Goal: Task Accomplishment & Management: Complete application form

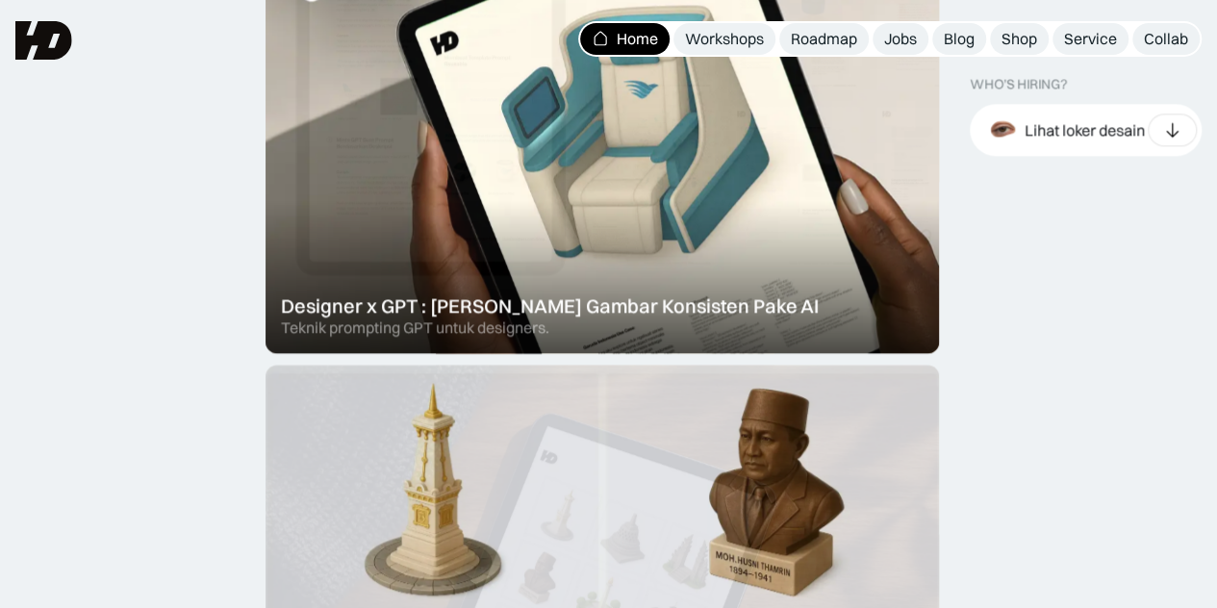
scroll to position [1286, 0]
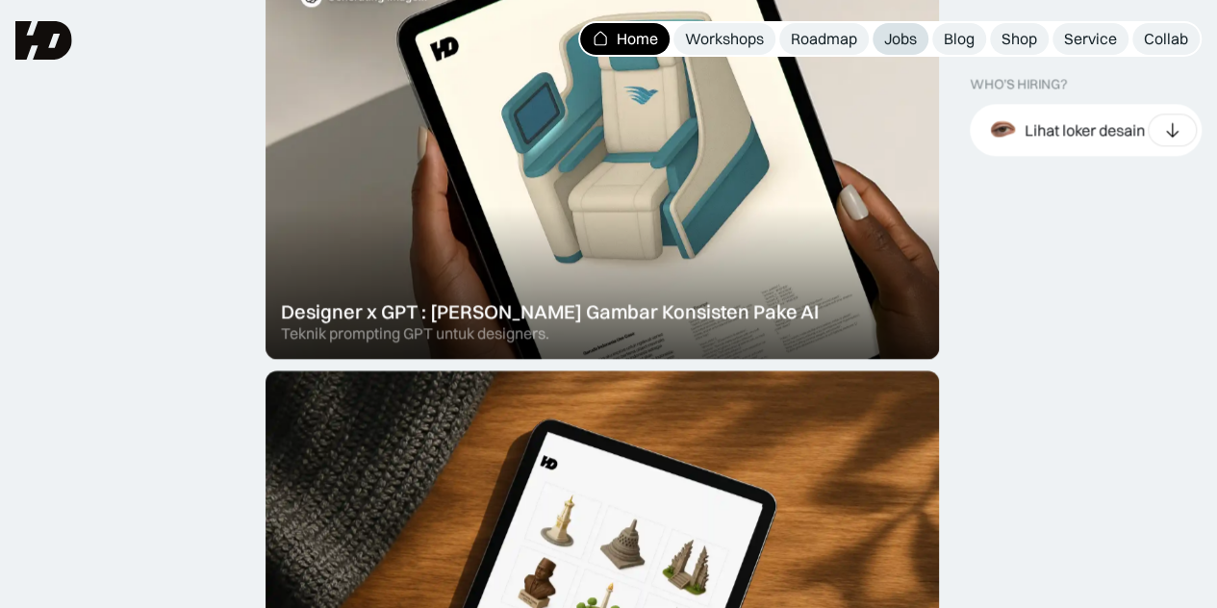
click at [903, 35] on div "Jobs" at bounding box center [900, 39] width 33 height 20
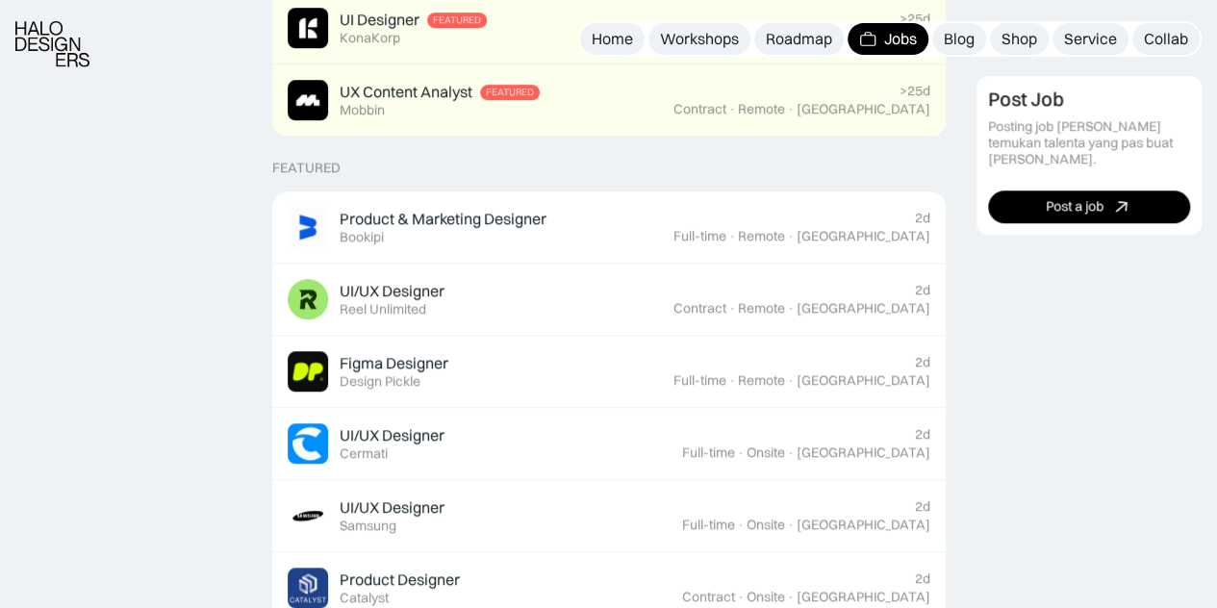
scroll to position [636, 0]
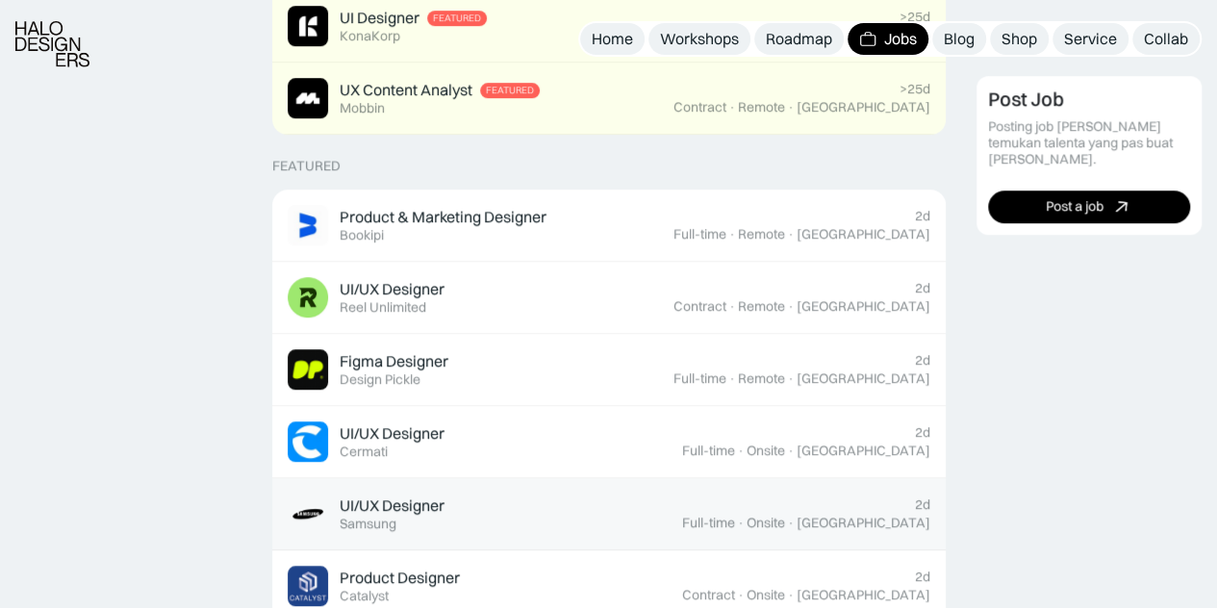
drag, startPoint x: 547, startPoint y: 509, endPoint x: 493, endPoint y: 511, distance: 53.9
click at [493, 511] on div "UI/UX Designer Featured Samsung" at bounding box center [485, 514] width 395 height 40
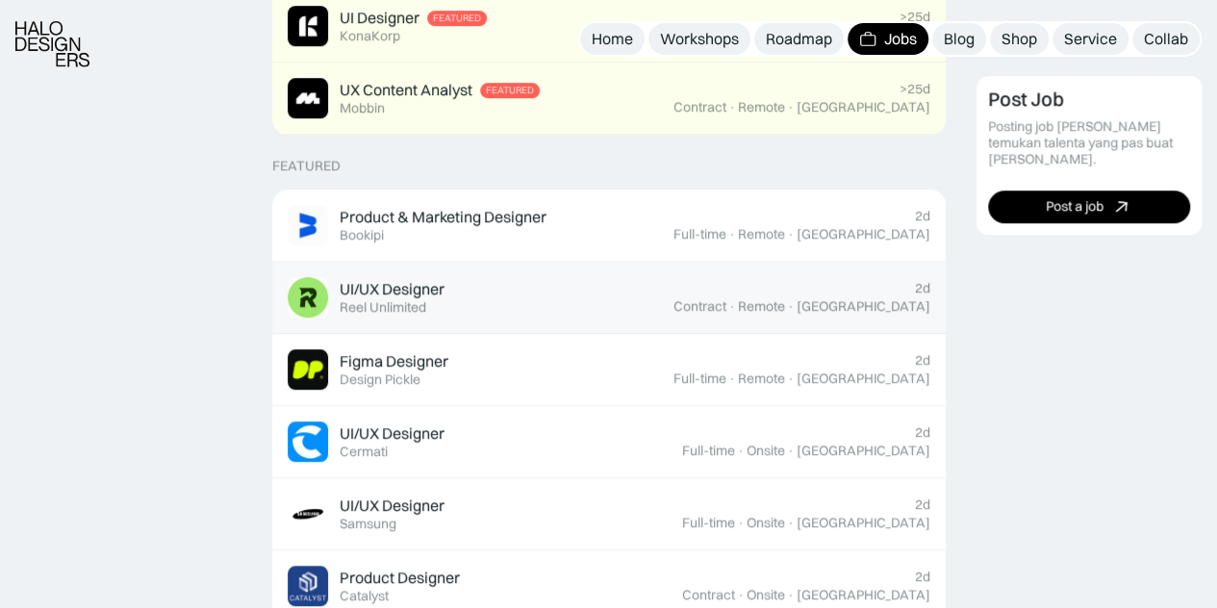
scroll to position [687, 0]
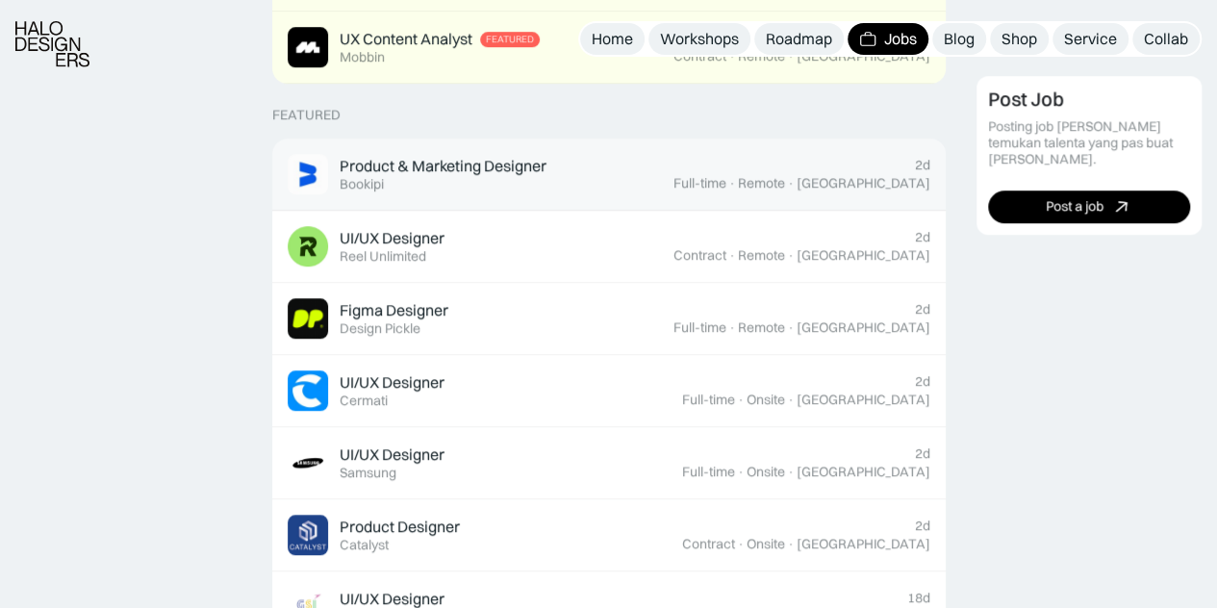
click at [614, 182] on div "Product & Marketing Designer Featured Bookipi" at bounding box center [481, 174] width 386 height 40
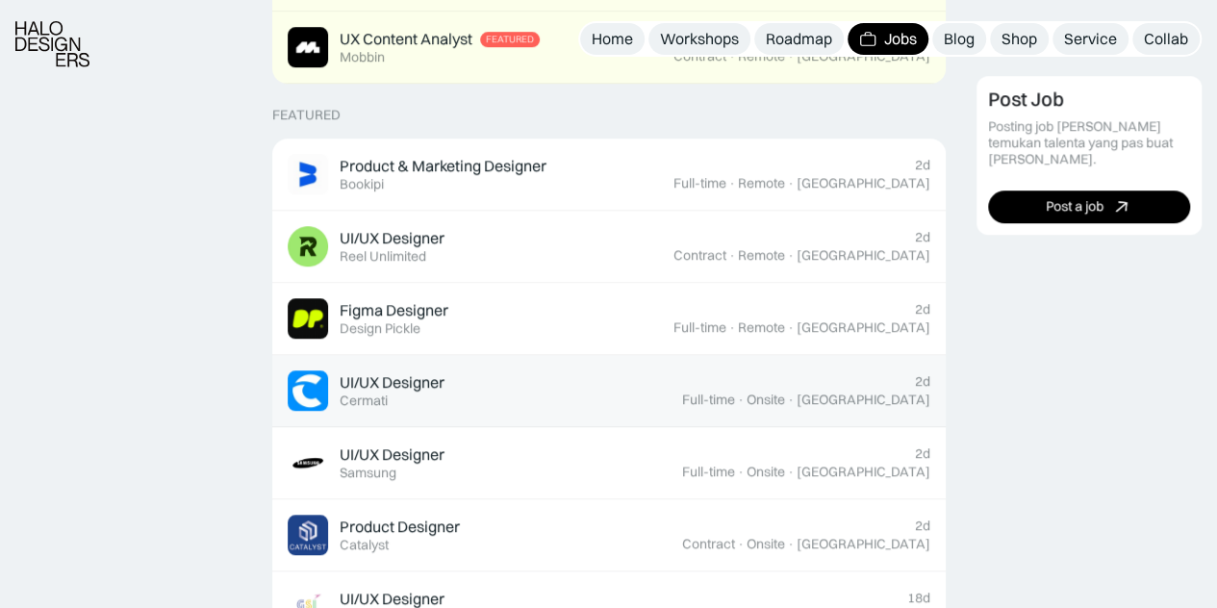
click at [682, 380] on div "UI/UX Designer Featured Cermati" at bounding box center [485, 391] width 395 height 40
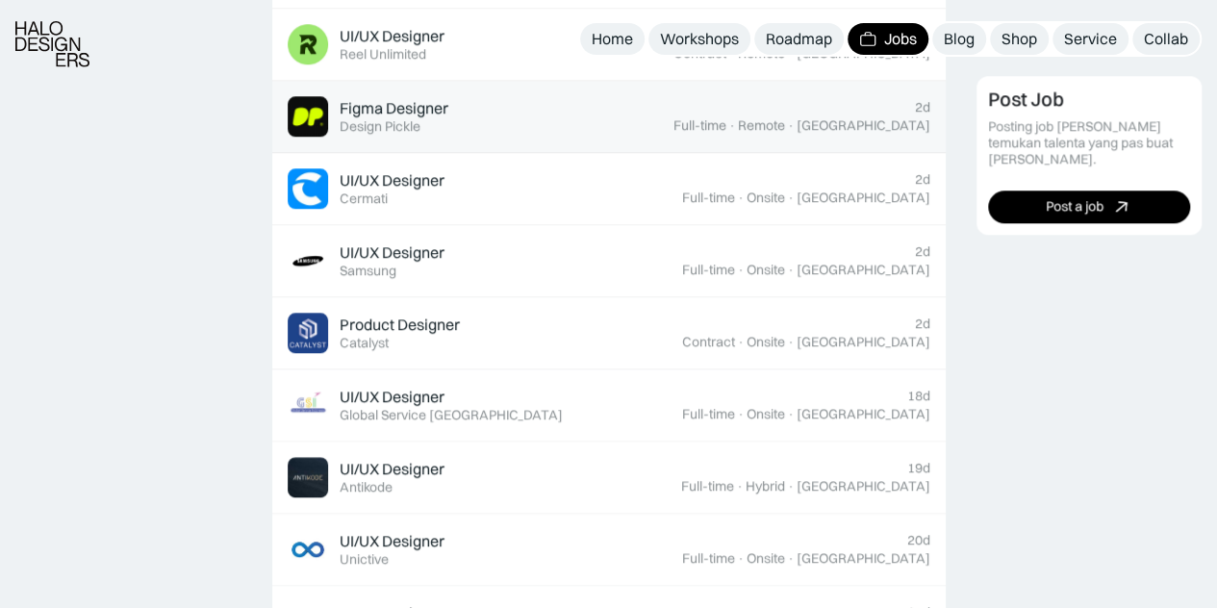
scroll to position [893, 0]
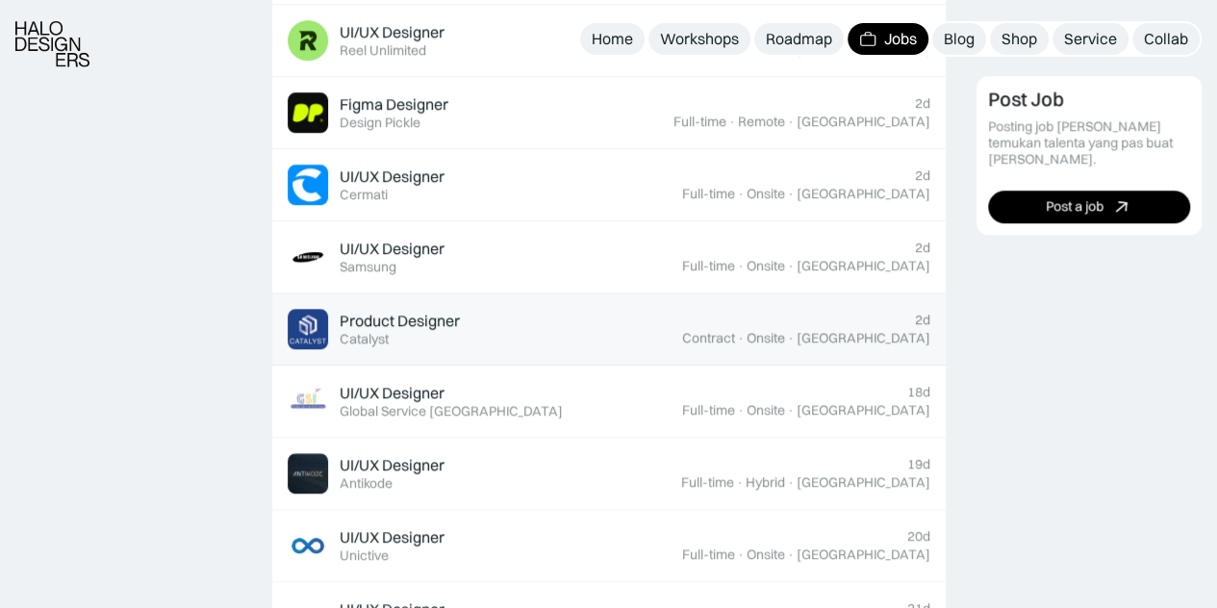
click at [631, 322] on div "Product Designer Featured Catalyst" at bounding box center [485, 329] width 395 height 40
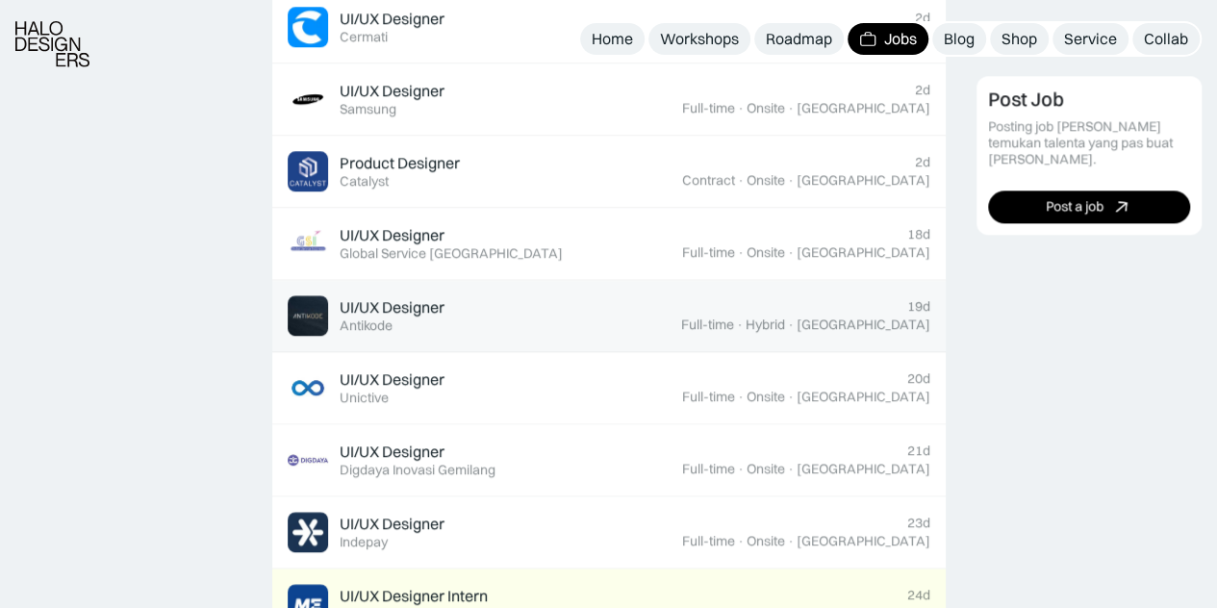
scroll to position [1055, 0]
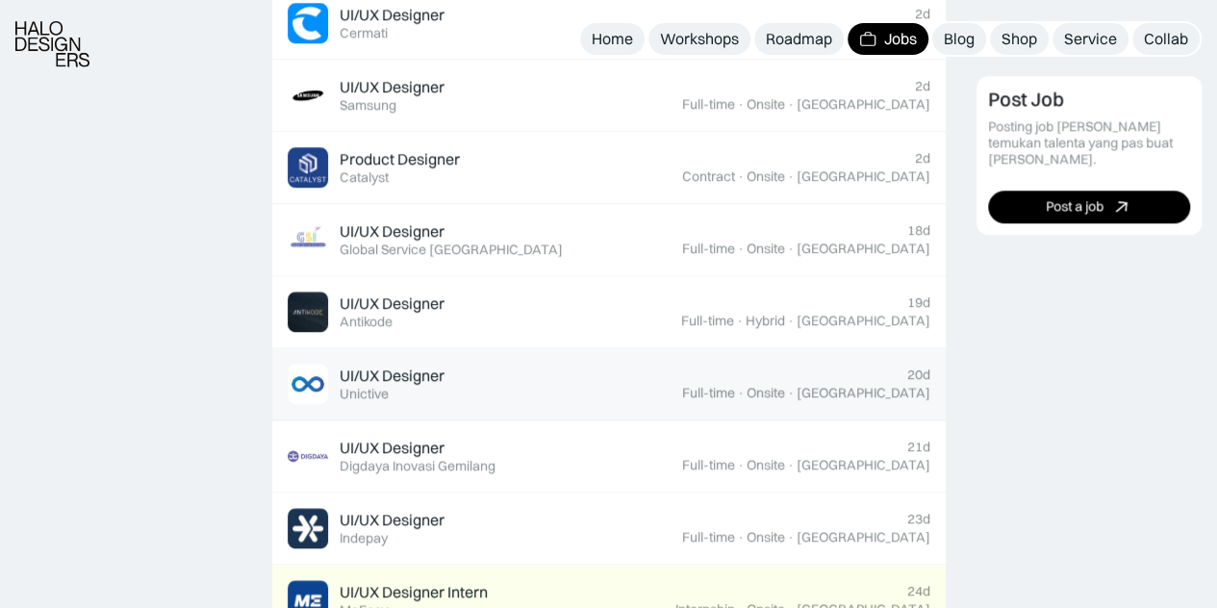
click at [549, 381] on div "UI/UX Designer Featured Unictive" at bounding box center [485, 384] width 395 height 40
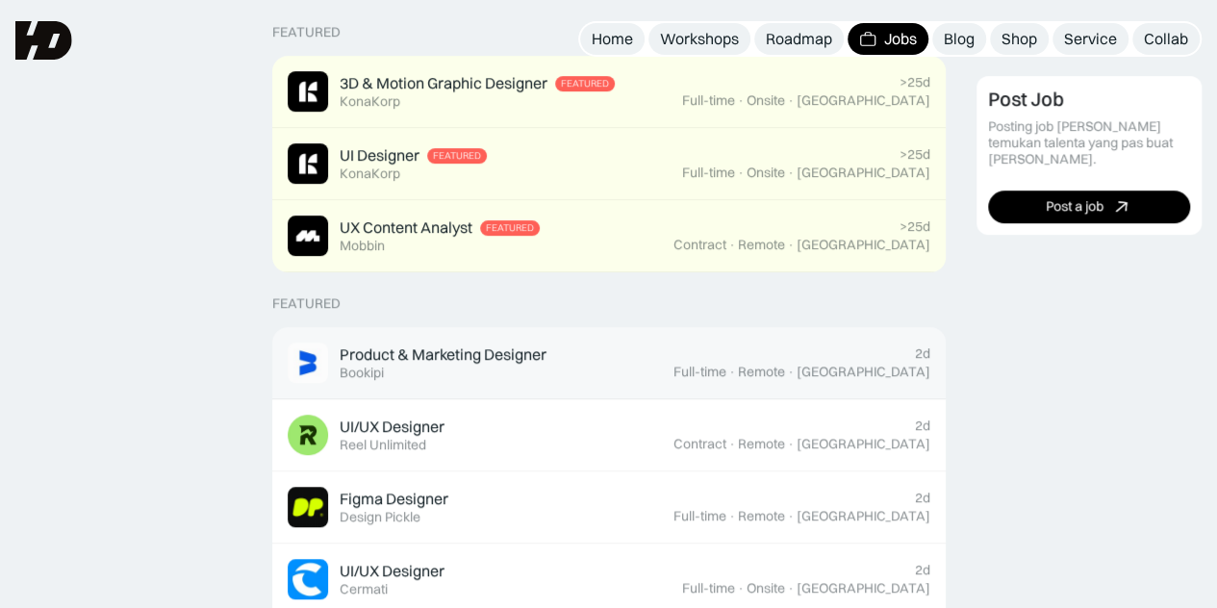
scroll to position [443, 0]
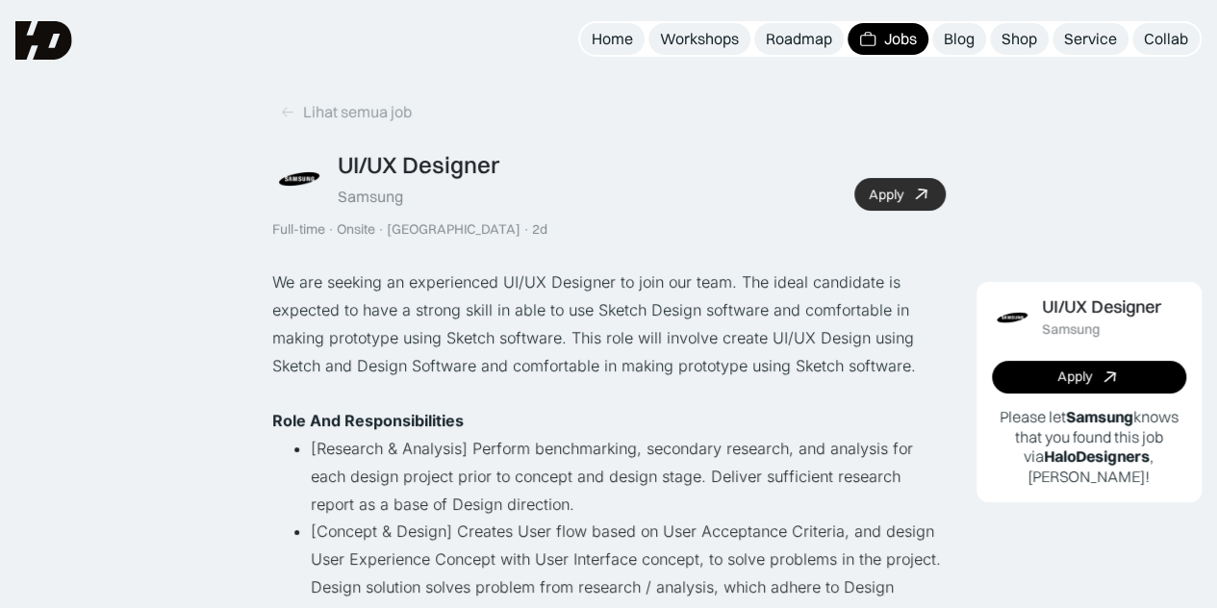
click at [891, 191] on div "Apply" at bounding box center [886, 195] width 35 height 16
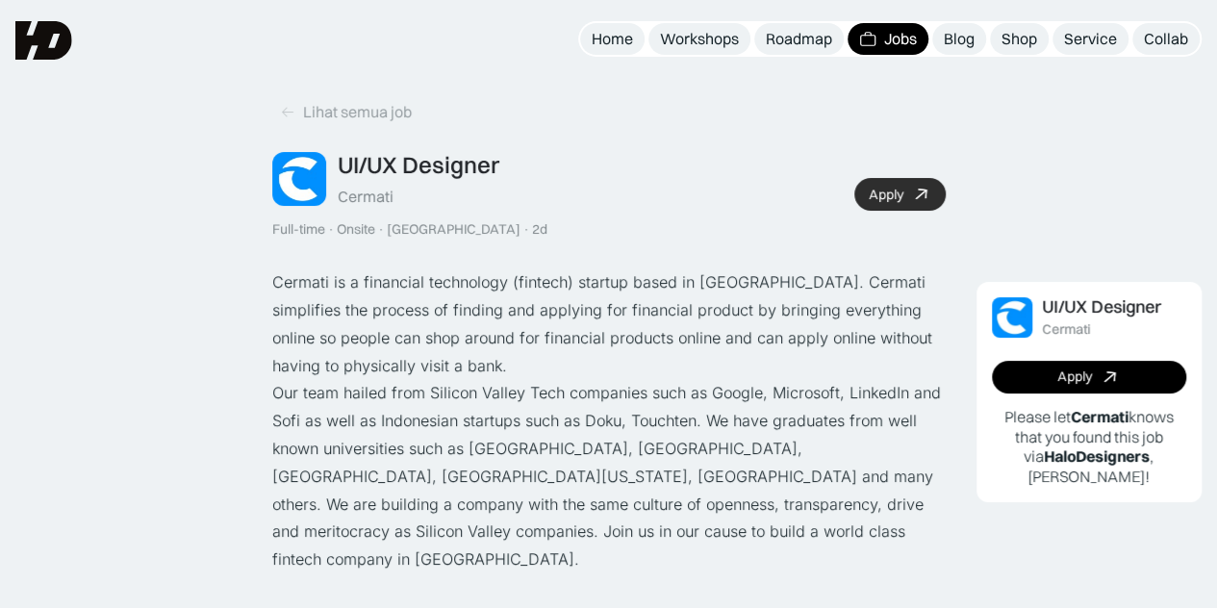
click at [890, 192] on div "Apply" at bounding box center [886, 195] width 35 height 16
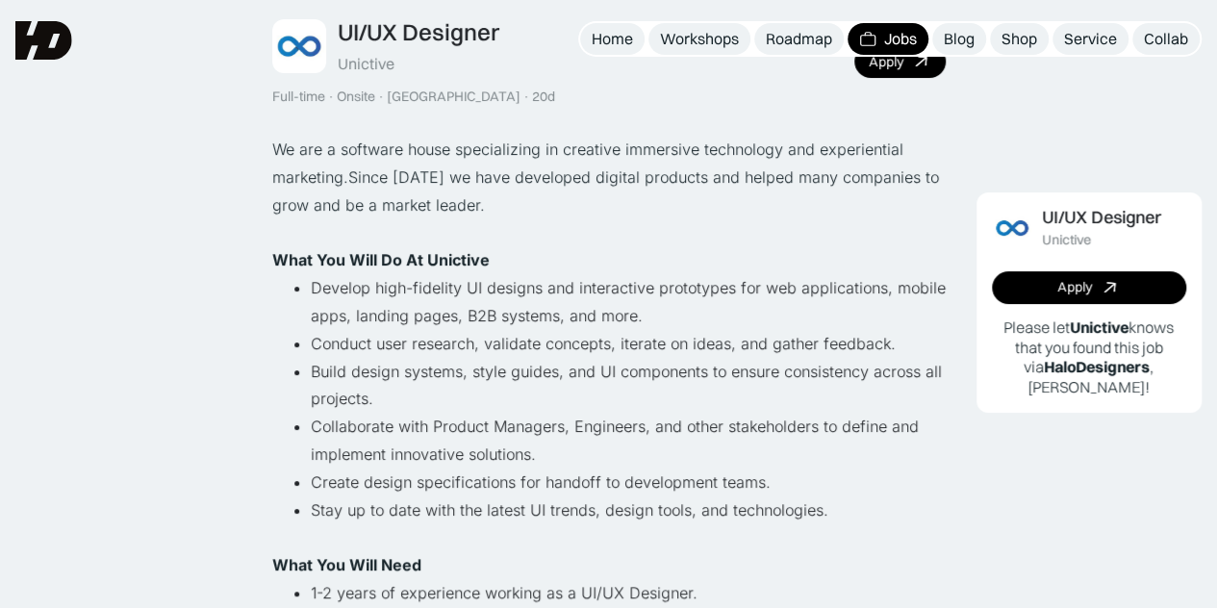
scroll to position [122, 0]
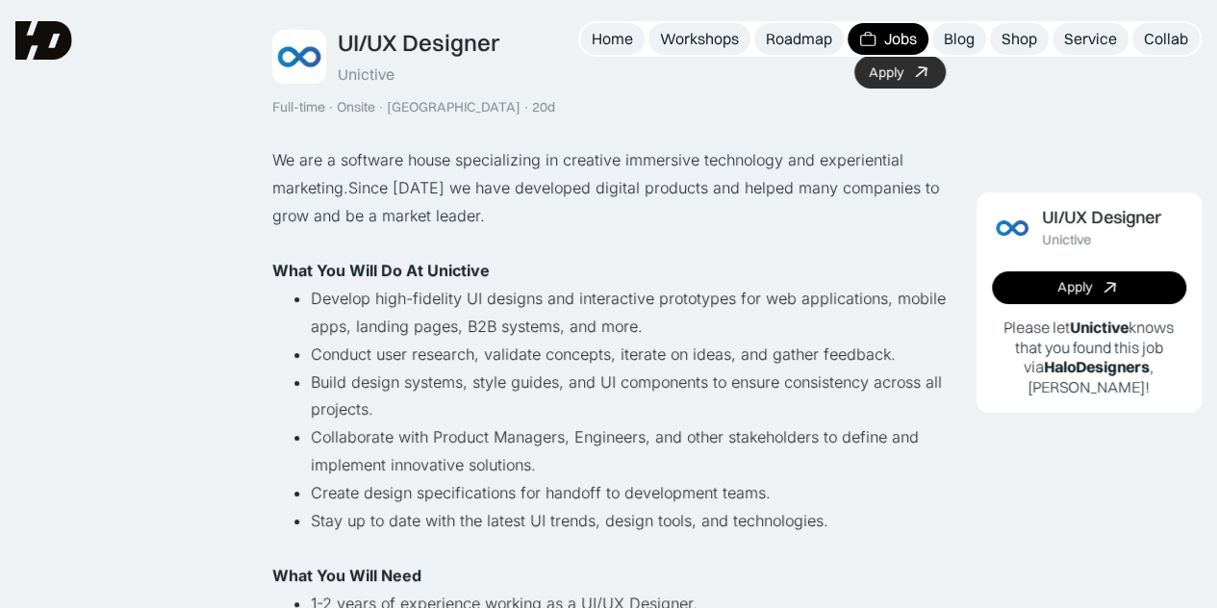
click at [912, 82] on link "Apply" at bounding box center [900, 72] width 91 height 33
